Goal: Book appointment/travel/reservation

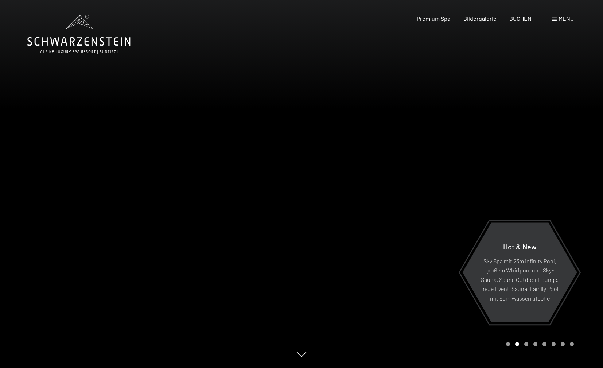
click at [563, 18] on span "Menü" at bounding box center [565, 18] width 15 height 7
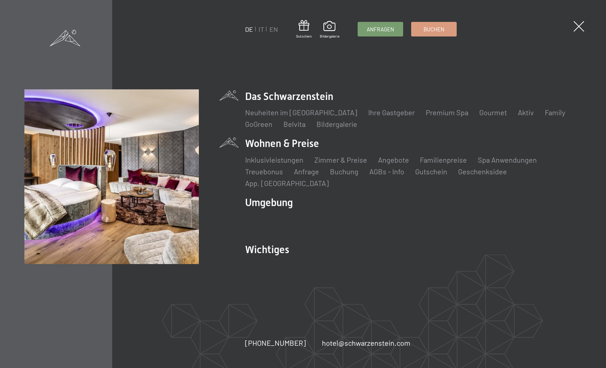
click at [295, 149] on li "Wohnen & Preise Inklusivleistungen Zimmer & Preise Liste Angebote Liste Familie…" at bounding box center [413, 161] width 337 height 51
click at [346, 164] on link "Zimmer & Preise" at bounding box center [340, 159] width 53 height 9
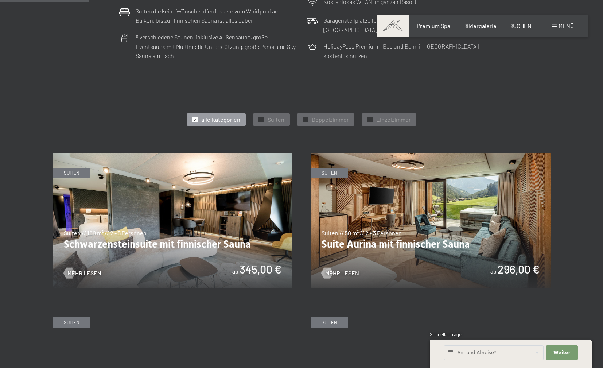
scroll to position [331, 0]
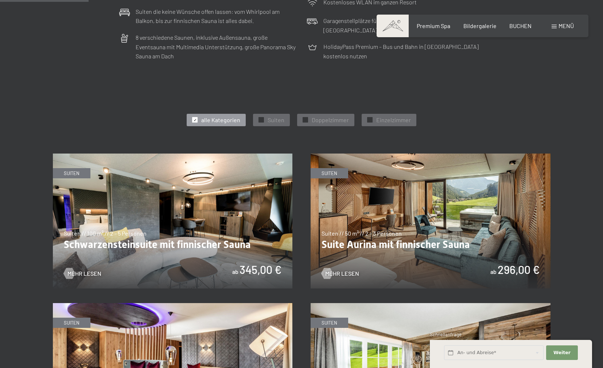
click at [253, 191] on img at bounding box center [173, 220] width 240 height 135
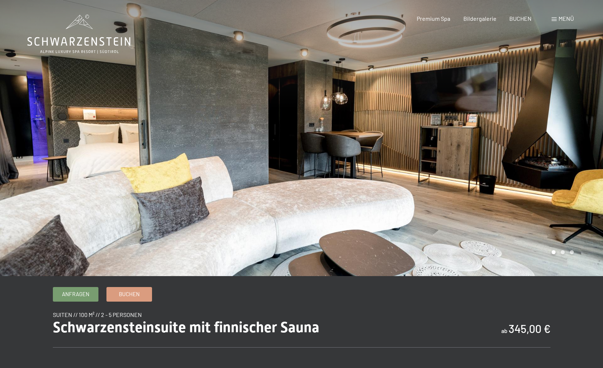
click at [559, 175] on div at bounding box center [451, 138] width 301 height 276
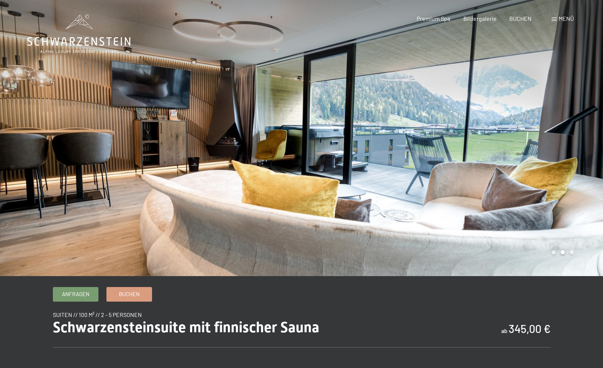
click at [559, 175] on div at bounding box center [451, 138] width 301 height 276
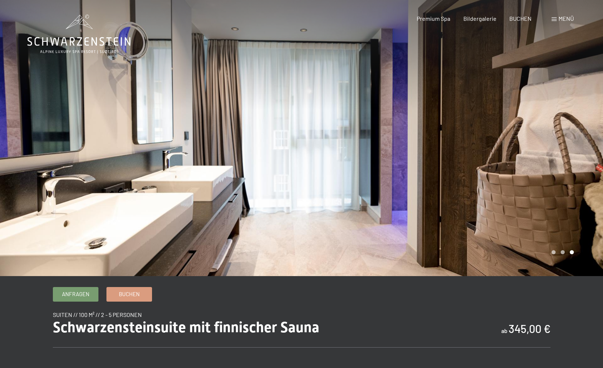
click at [559, 175] on div at bounding box center [451, 138] width 301 height 276
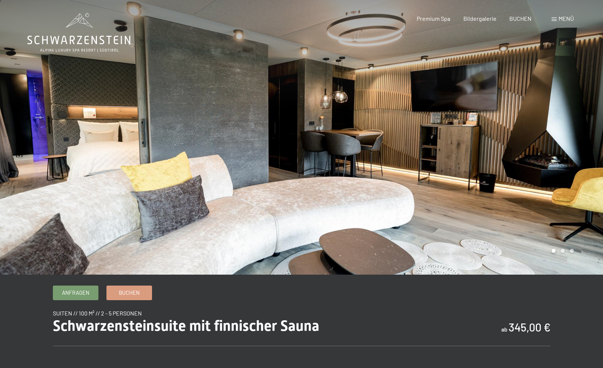
click at [559, 175] on div at bounding box center [451, 137] width 301 height 276
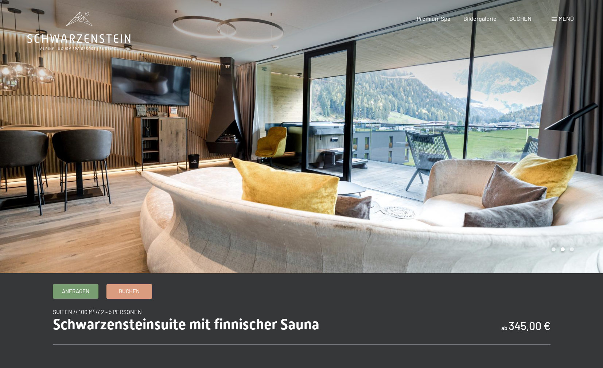
click at [559, 175] on div at bounding box center [451, 135] width 301 height 276
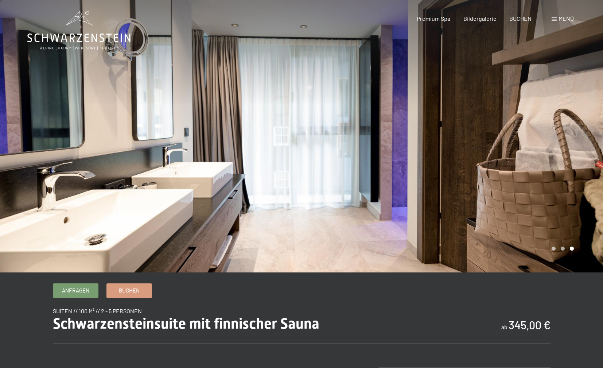
click at [559, 175] on div at bounding box center [451, 134] width 301 height 276
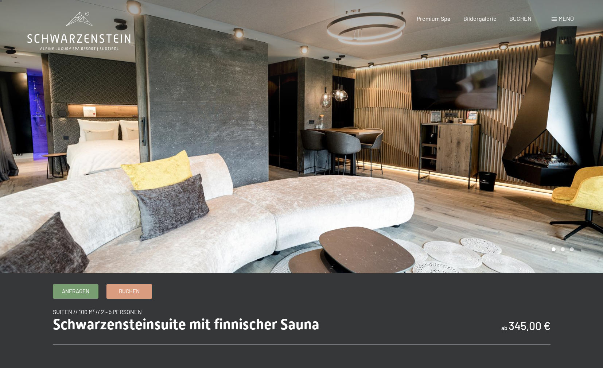
click at [559, 175] on div at bounding box center [451, 135] width 301 height 276
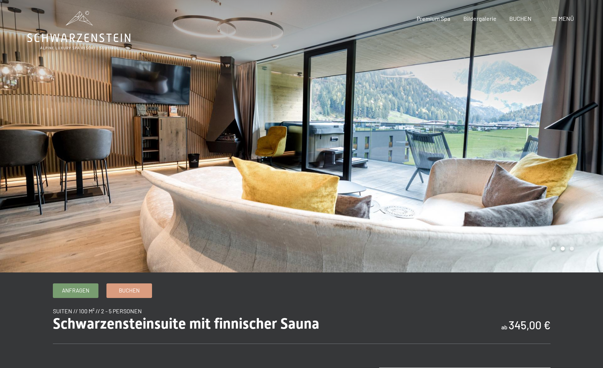
click at [559, 175] on div at bounding box center [451, 134] width 301 height 276
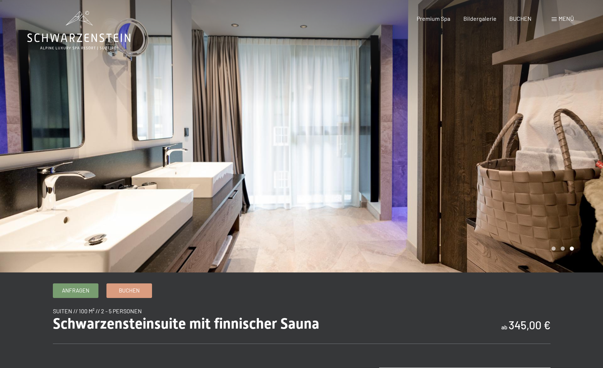
click at [559, 175] on div at bounding box center [451, 134] width 301 height 276
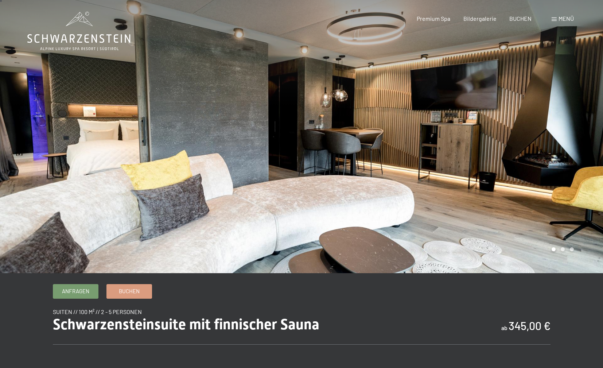
scroll to position [2, 0]
